Goal: Task Accomplishment & Management: Use online tool/utility

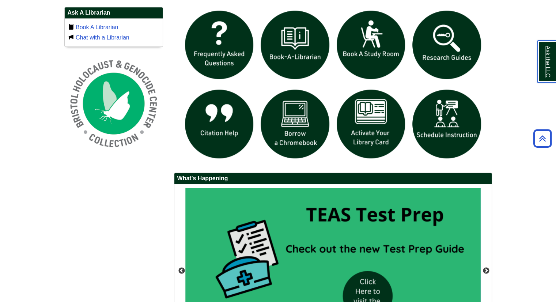
scroll to position [438, 0]
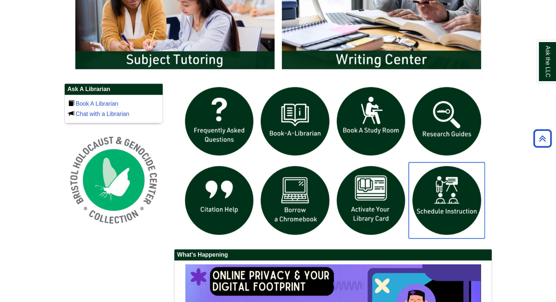
click at [424, 193] on img "slideshow" at bounding box center [446, 200] width 76 height 76
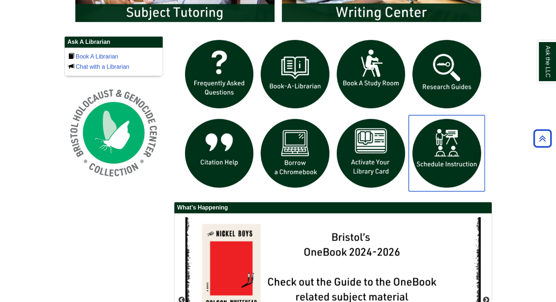
scroll to position [469, 0]
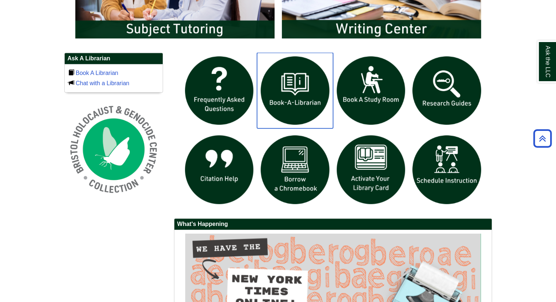
click at [299, 112] on img "slideshow" at bounding box center [295, 91] width 76 height 76
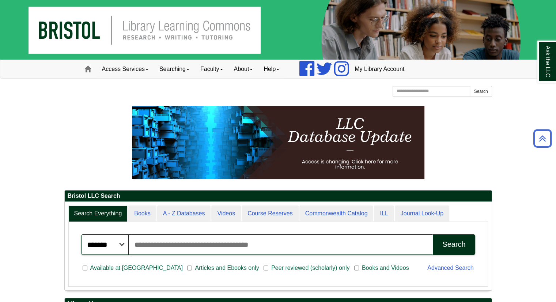
scroll to position [0, 0]
click at [146, 69] on link "Access Services" at bounding box center [124, 69] width 57 height 18
click at [177, 71] on link "Searching" at bounding box center [174, 69] width 41 height 18
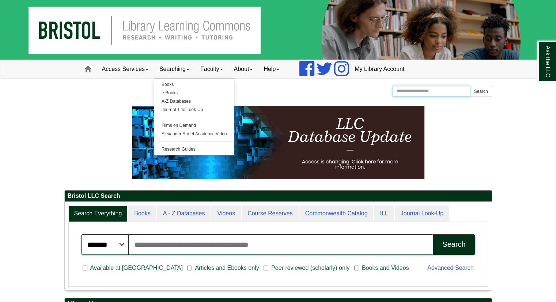
click at [400, 89] on input "Search the Website" at bounding box center [431, 91] width 78 height 11
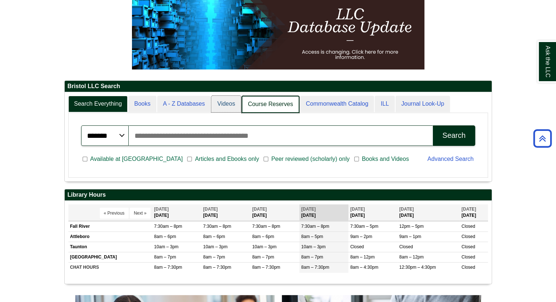
scroll to position [88, 427]
click at [229, 106] on link "Videos" at bounding box center [226, 104] width 30 height 17
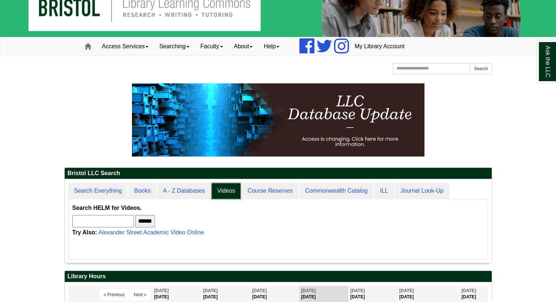
scroll to position [0, 0]
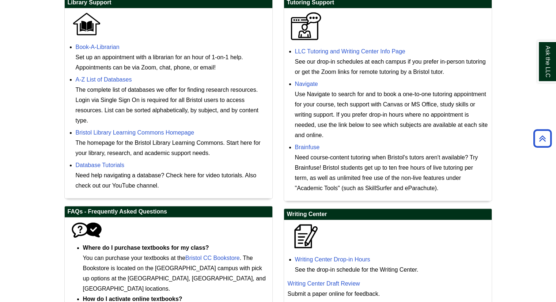
scroll to position [219, 0]
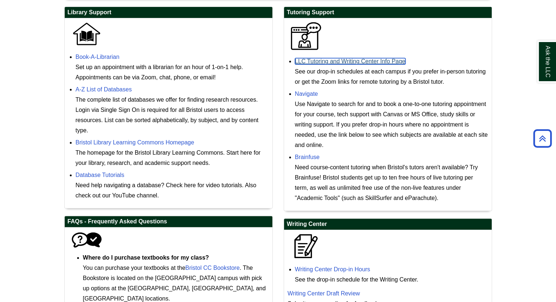
click at [349, 60] on link "LLC Tutoring and Writing Center Info Page" at bounding box center [350, 61] width 110 height 6
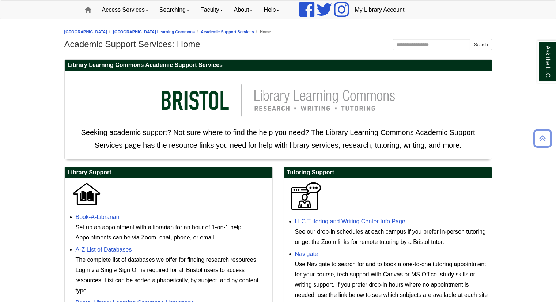
scroll to position [0, 0]
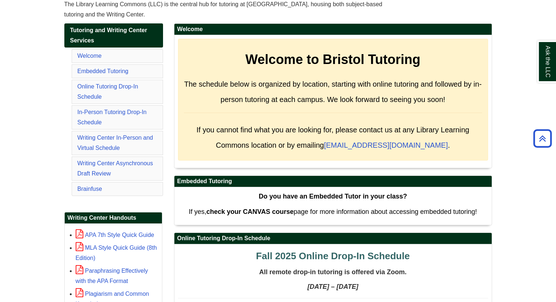
scroll to position [110, 0]
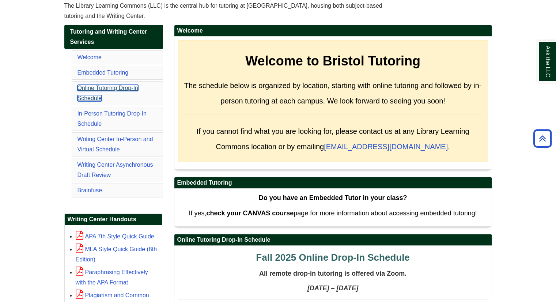
click at [120, 87] on link "Online Tutoring Drop-In Schedule" at bounding box center [107, 93] width 61 height 16
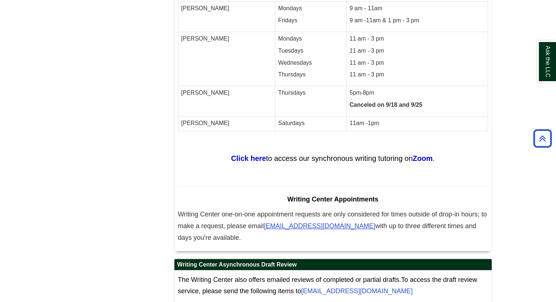
scroll to position [3923, 0]
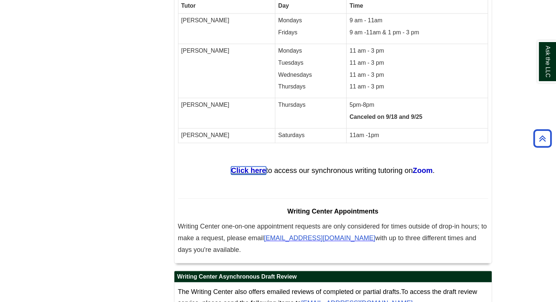
click at [243, 166] on strong "Click here" at bounding box center [248, 170] width 35 height 8
